Goal: Transaction & Acquisition: Purchase product/service

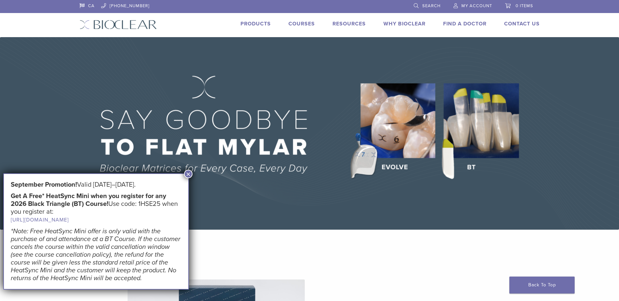
click at [185, 173] on button "×" at bounding box center [188, 174] width 8 height 8
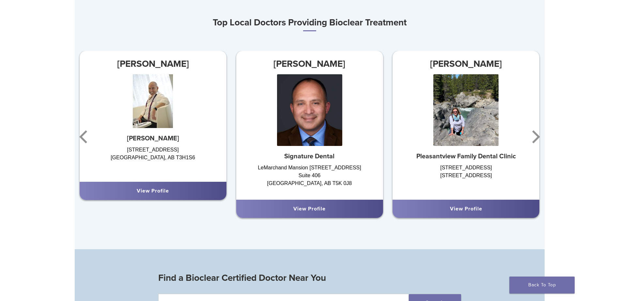
scroll to position [424, 0]
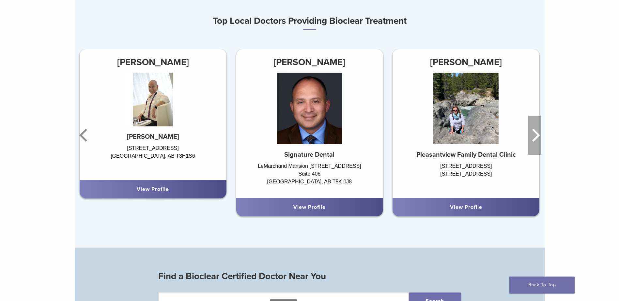
click at [533, 134] on icon "Next" at bounding box center [534, 135] width 13 height 39
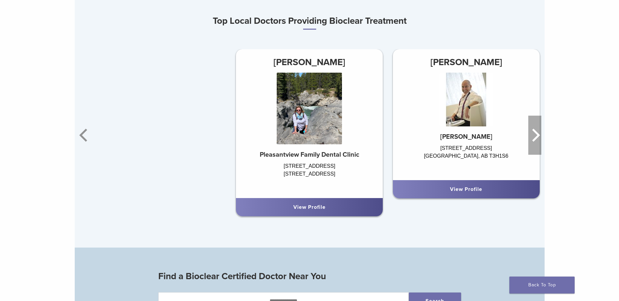
click at [529, 129] on icon "Next" at bounding box center [534, 135] width 13 height 39
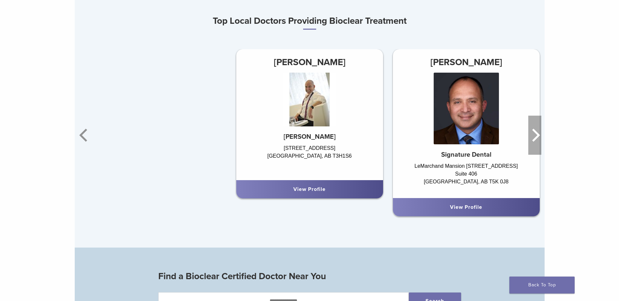
click at [534, 139] on icon "Next" at bounding box center [534, 135] width 13 height 39
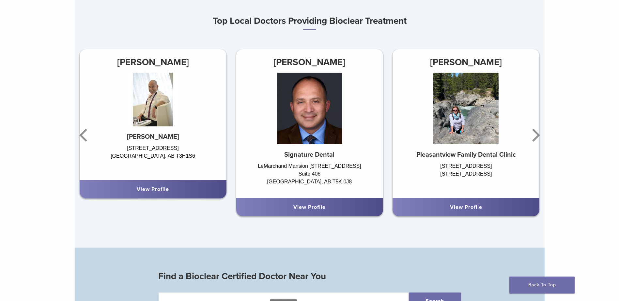
click at [457, 157] on strong "Pleasantview Family Dental Clinic" at bounding box center [465, 155] width 99 height 8
click at [481, 91] on img at bounding box center [465, 109] width 65 height 72
click at [463, 207] on link "View Profile" at bounding box center [466, 207] width 32 height 7
click at [310, 207] on link "View Profile" at bounding box center [309, 207] width 32 height 7
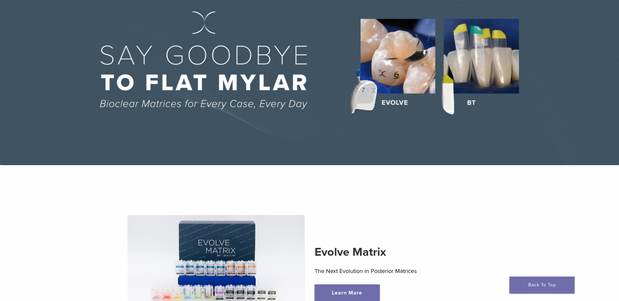
scroll to position [0, 0]
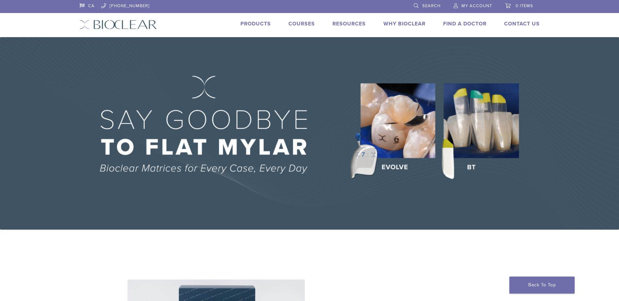
click at [403, 24] on link "Why Bioclear" at bounding box center [404, 24] width 42 height 7
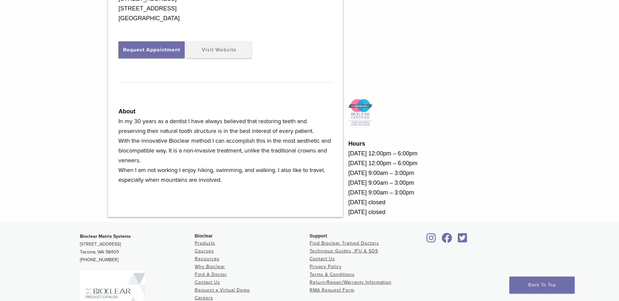
scroll to position [261, 0]
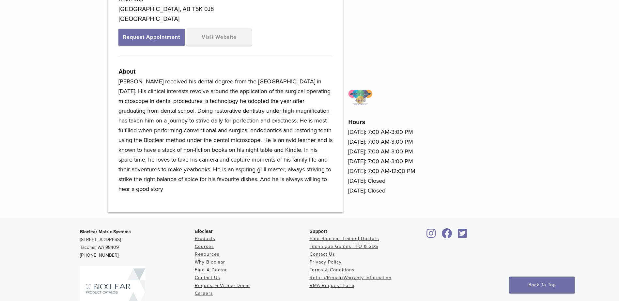
scroll to position [261, 0]
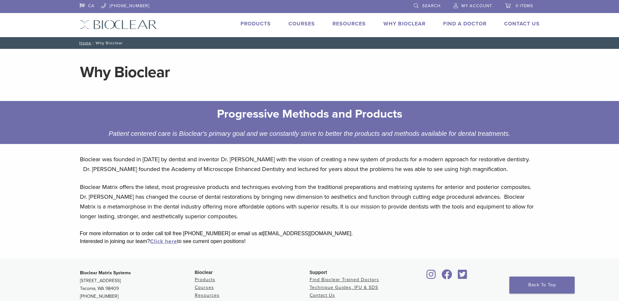
click at [252, 23] on link "Products" at bounding box center [255, 24] width 30 height 7
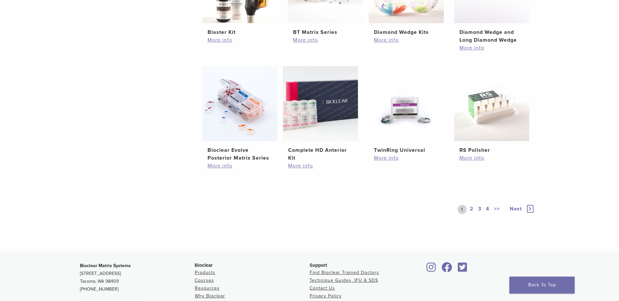
scroll to position [543, 0]
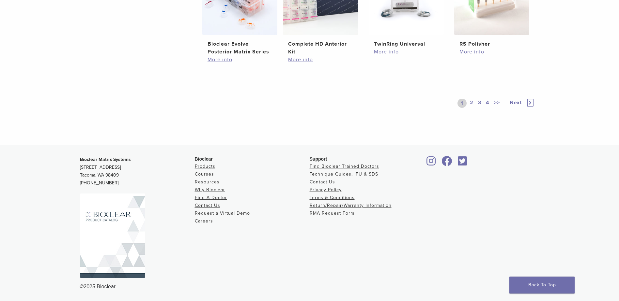
click at [471, 103] on link "2" at bounding box center [471, 103] width 6 height 9
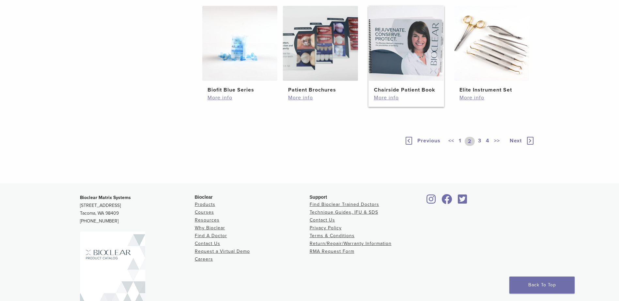
scroll to position [322, 0]
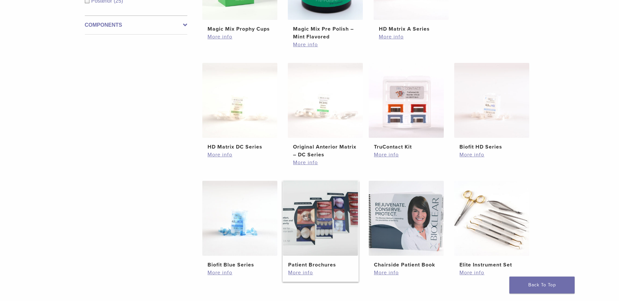
click at [322, 233] on img at bounding box center [320, 218] width 75 height 75
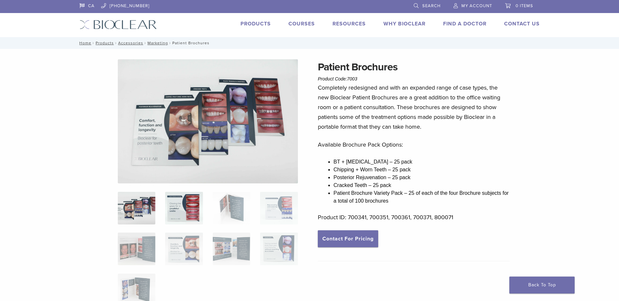
click at [181, 213] on img at bounding box center [184, 208] width 38 height 33
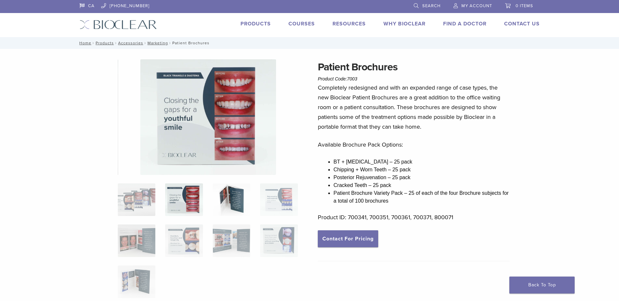
click at [236, 195] on img at bounding box center [232, 200] width 38 height 33
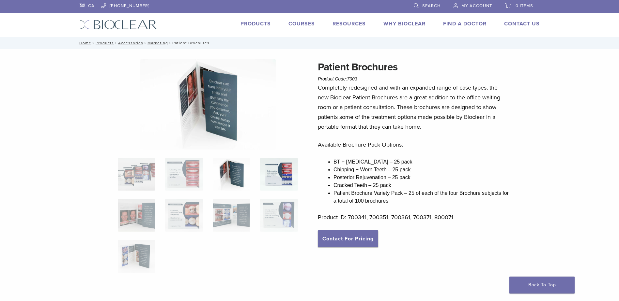
click at [270, 177] on img at bounding box center [279, 174] width 38 height 33
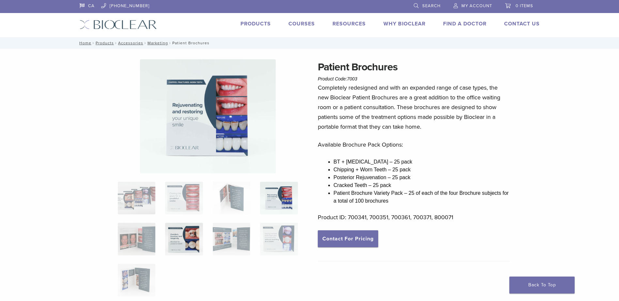
click at [188, 228] on img at bounding box center [184, 239] width 38 height 33
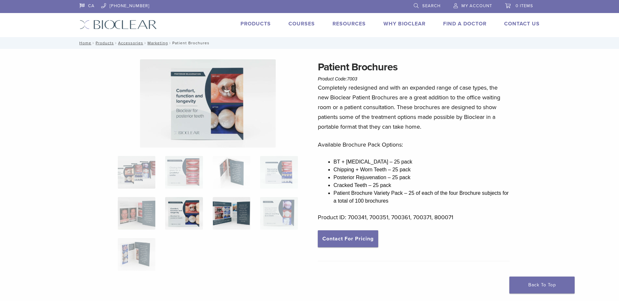
click at [228, 209] on img at bounding box center [232, 213] width 38 height 33
